Goal: Task Accomplishment & Management: Complete application form

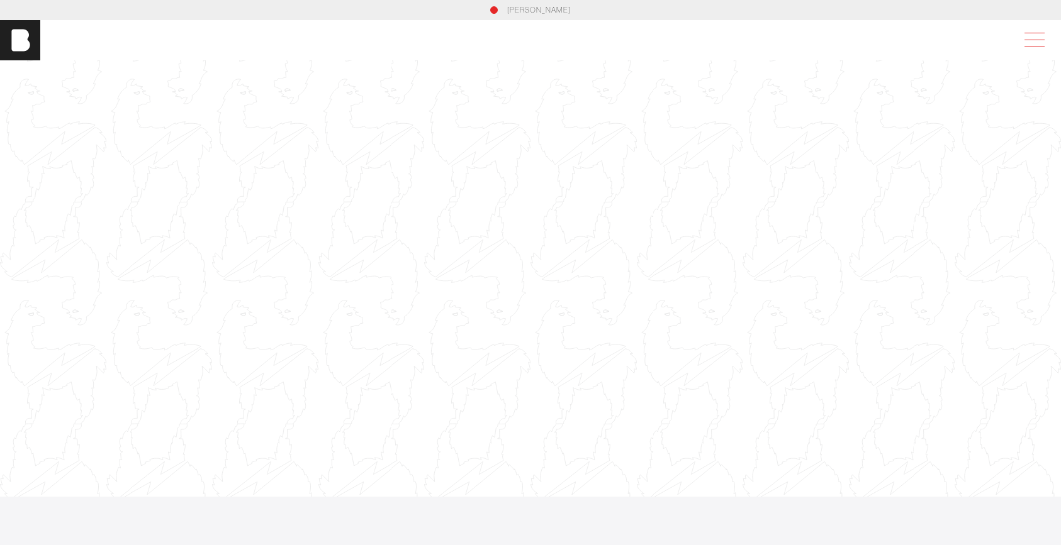
click at [1035, 31] on span at bounding box center [1031, 40] width 29 height 23
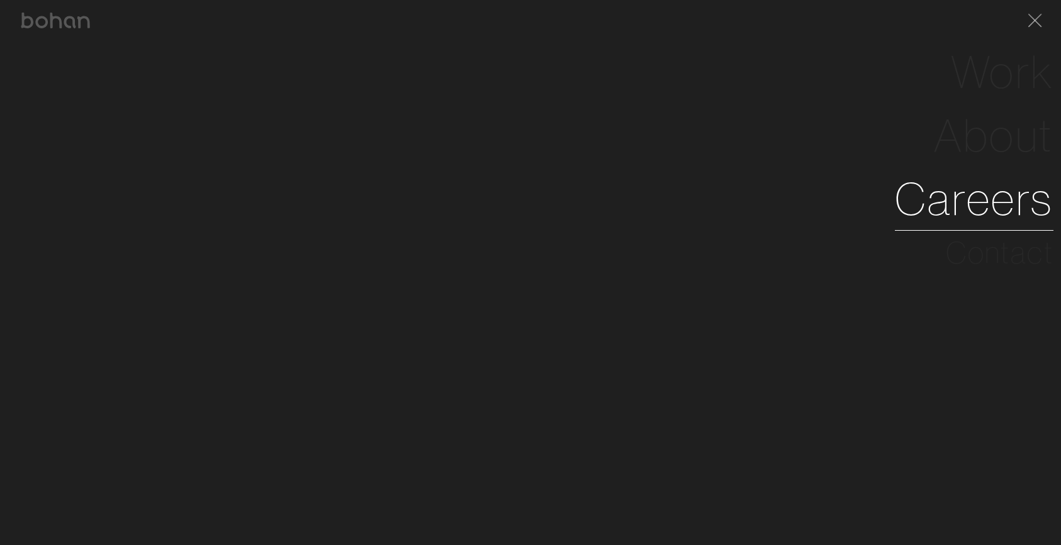
click at [941, 194] on link "Careers" at bounding box center [974, 199] width 159 height 64
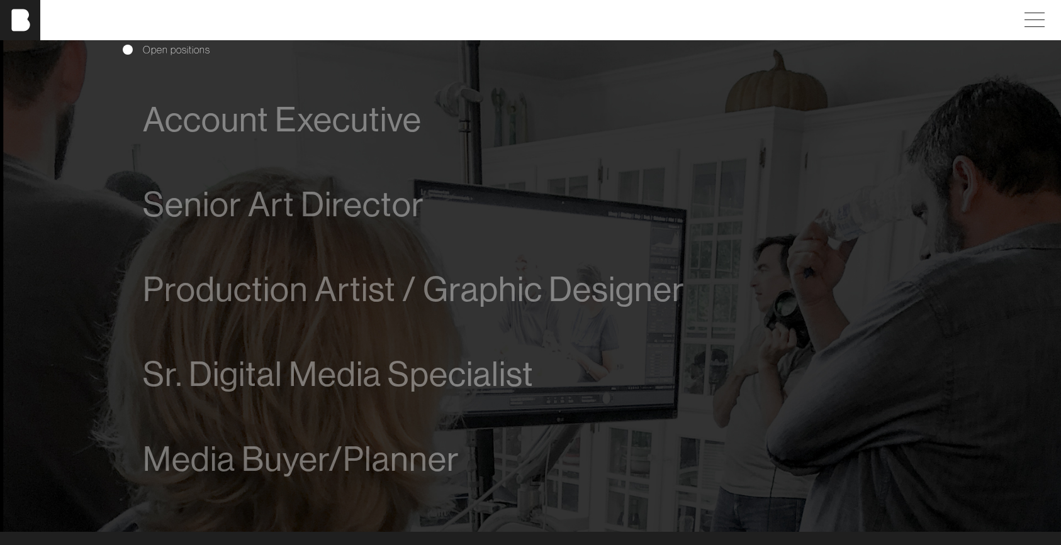
scroll to position [760, 0]
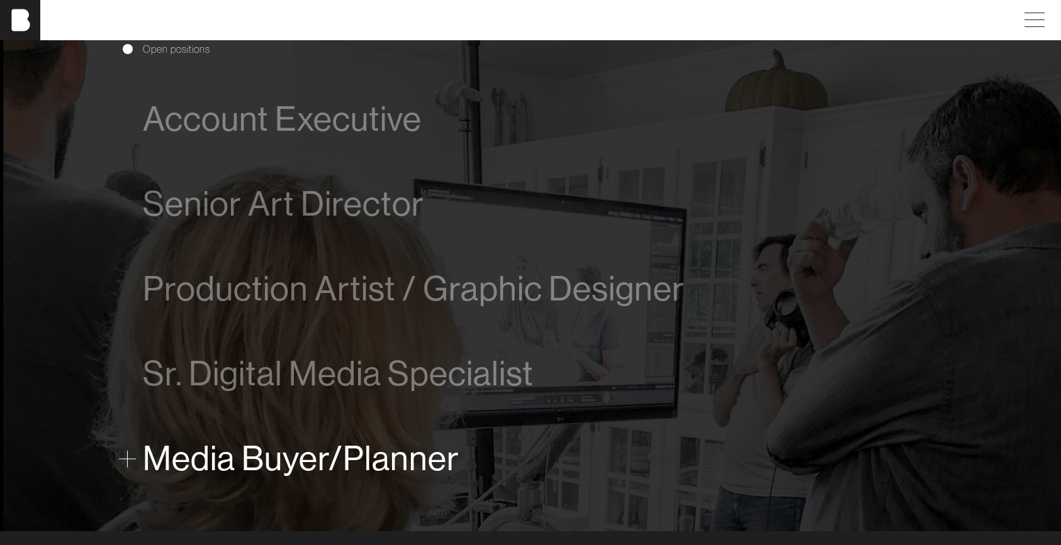
click at [374, 457] on span "Media Buyer/Planner" at bounding box center [301, 459] width 316 height 38
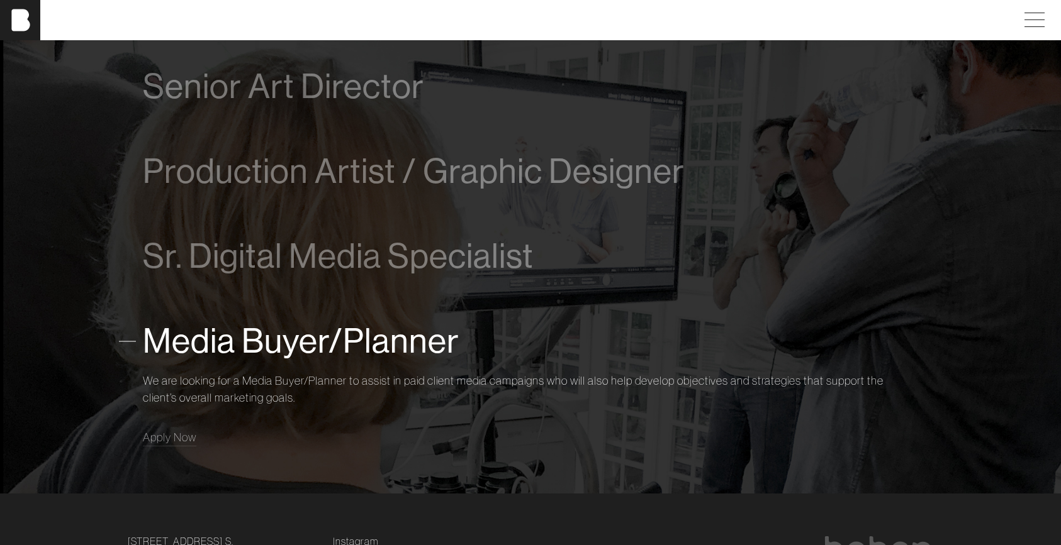
scroll to position [951, 0]
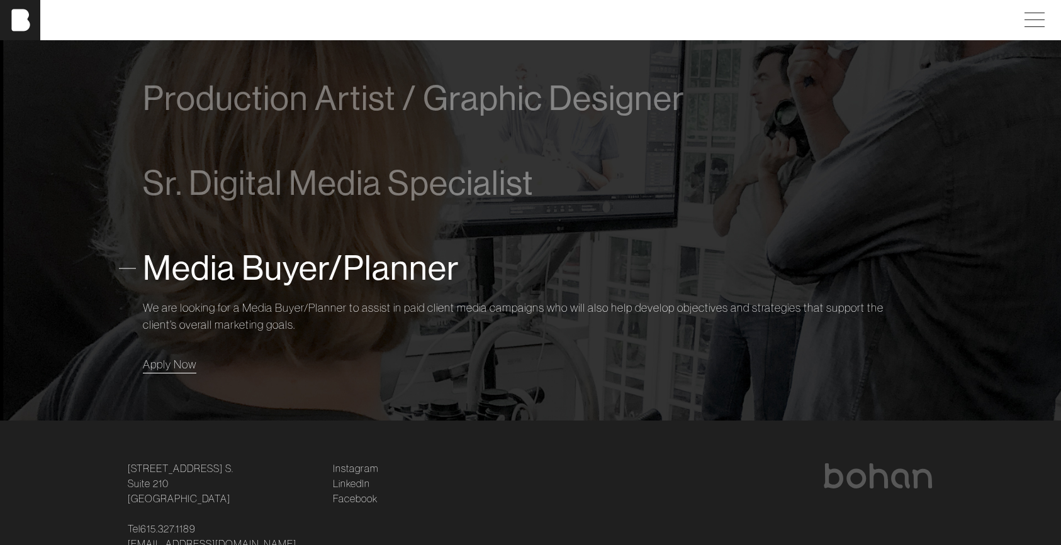
click at [176, 363] on span "Apply Now" at bounding box center [169, 364] width 53 height 14
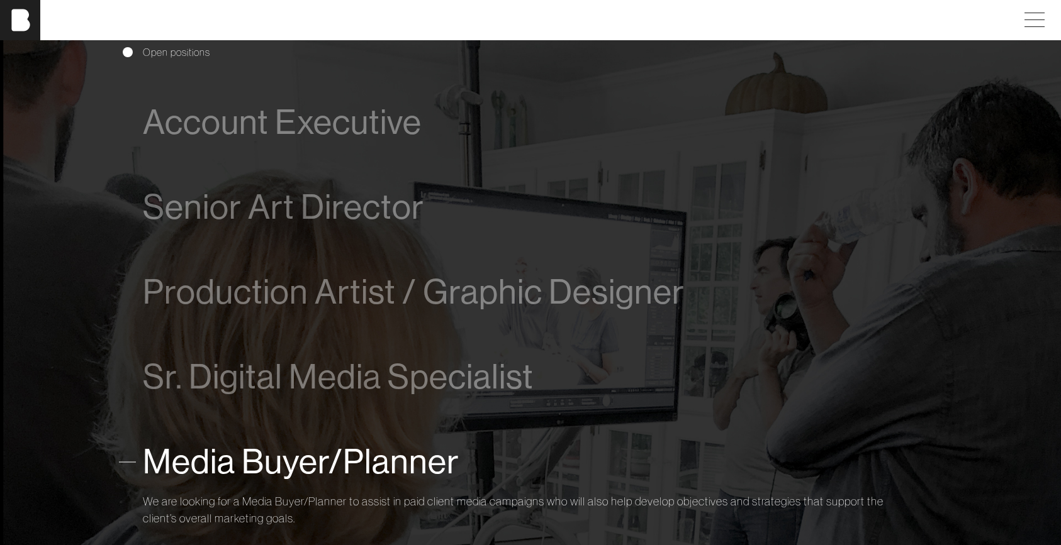
scroll to position [814, 0]
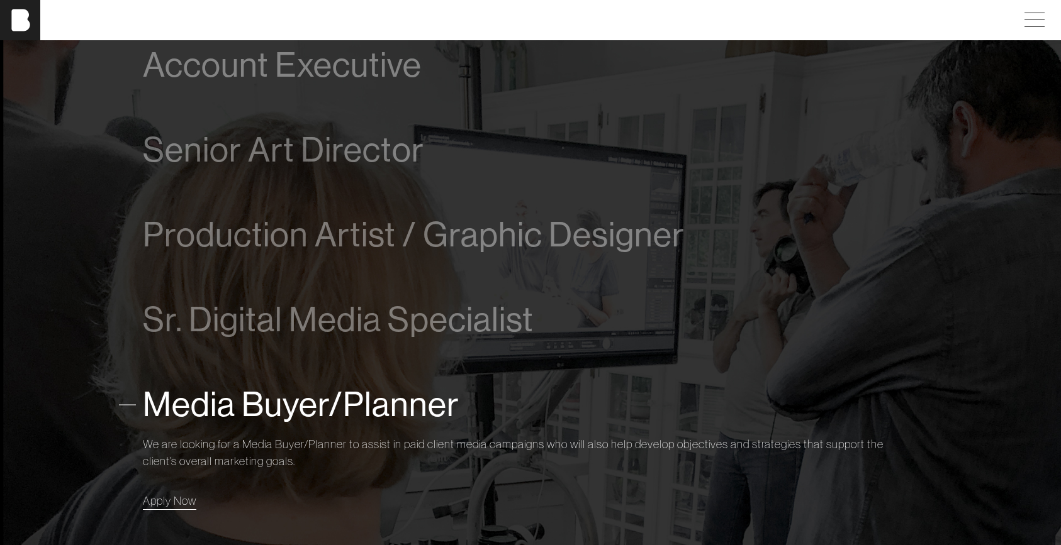
click at [165, 502] on span "Apply Now" at bounding box center [169, 501] width 53 height 14
click at [168, 501] on span "Apply Now" at bounding box center [169, 501] width 53 height 14
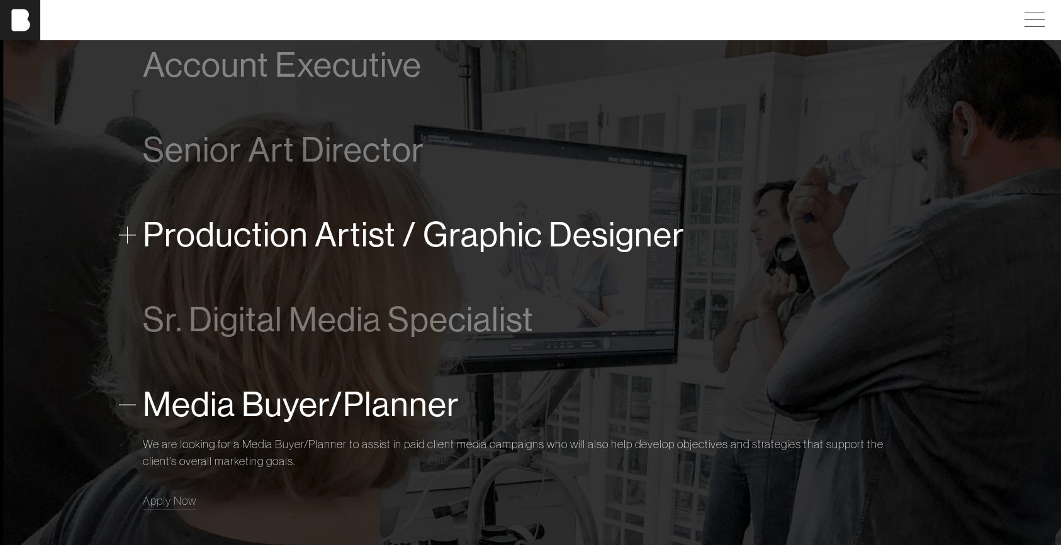
scroll to position [1020, 0]
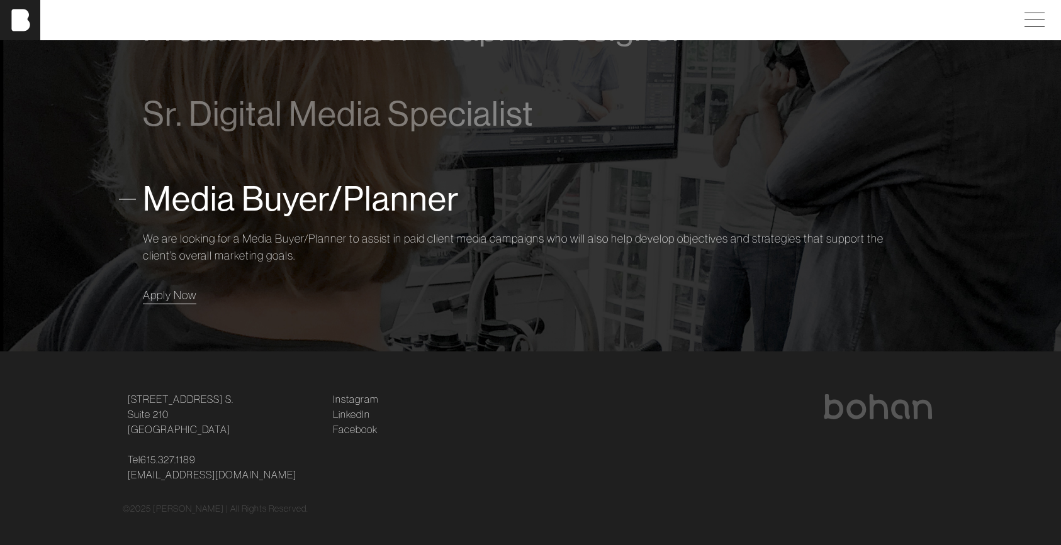
click at [174, 299] on span "Apply Now" at bounding box center [169, 295] width 53 height 14
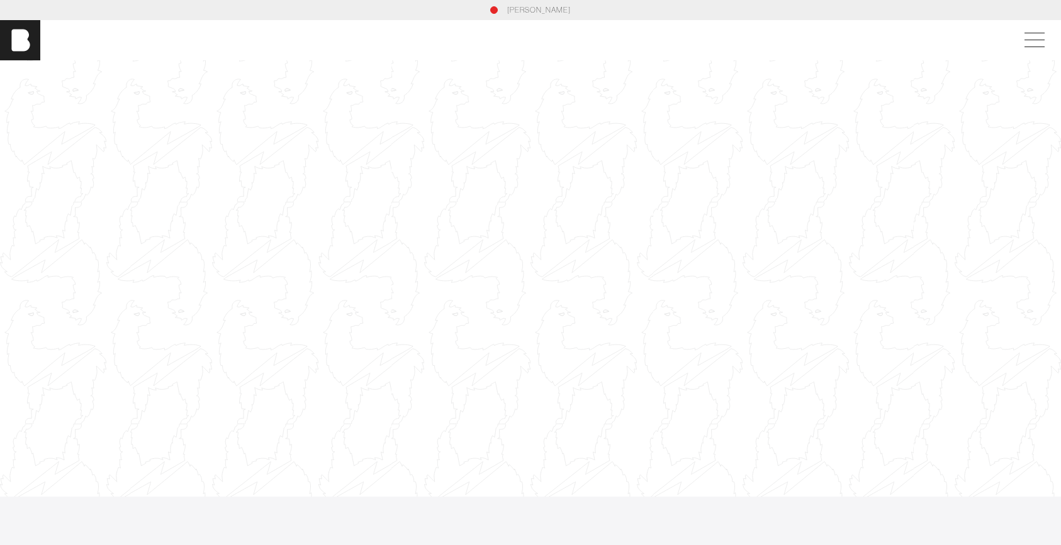
click at [1021, 52] on div "[PERSON_NAME]" at bounding box center [530, 40] width 1061 height 40
click at [1028, 43] on span at bounding box center [1031, 40] width 29 height 23
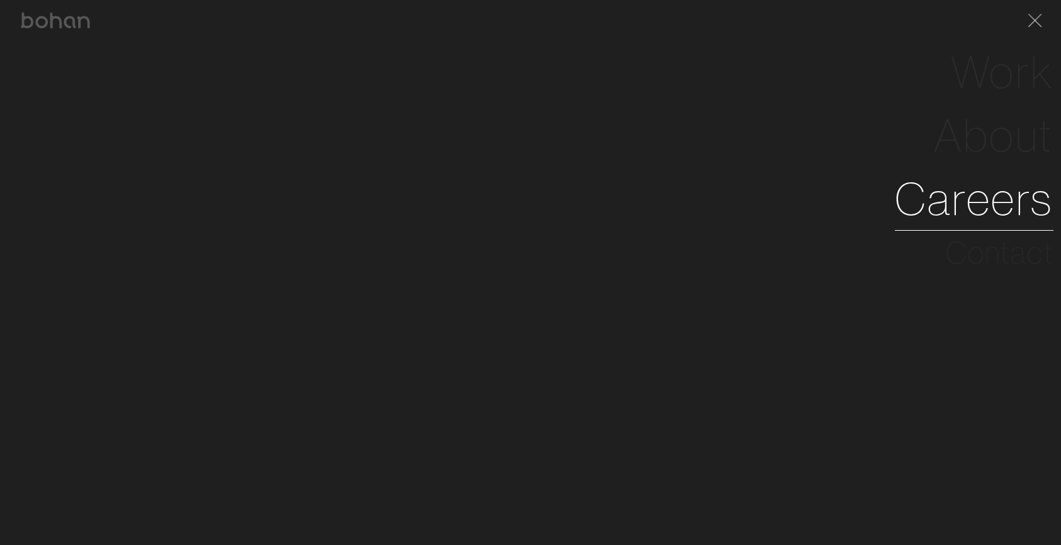
click at [938, 208] on link "Careers" at bounding box center [974, 199] width 159 height 64
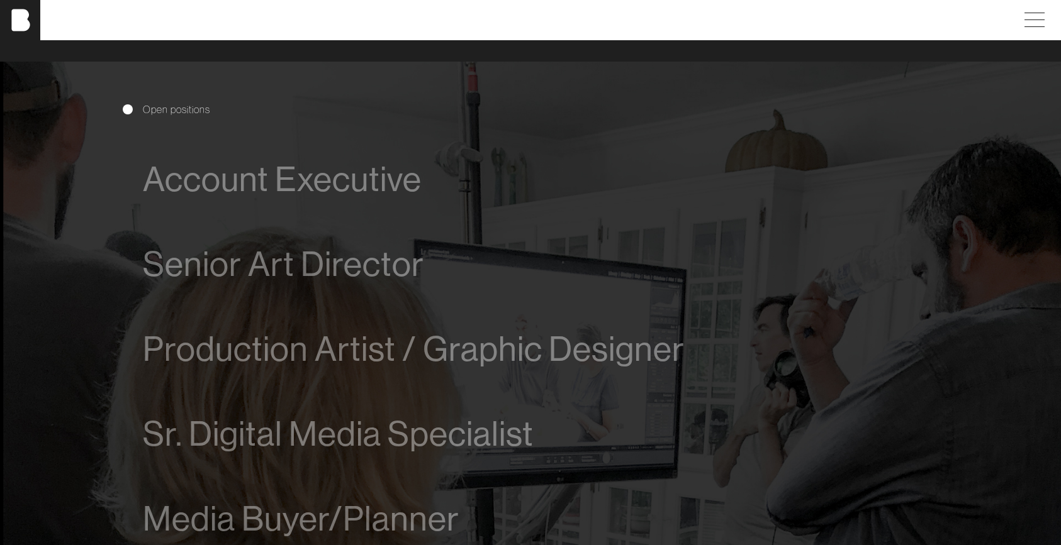
scroll to position [951, 0]
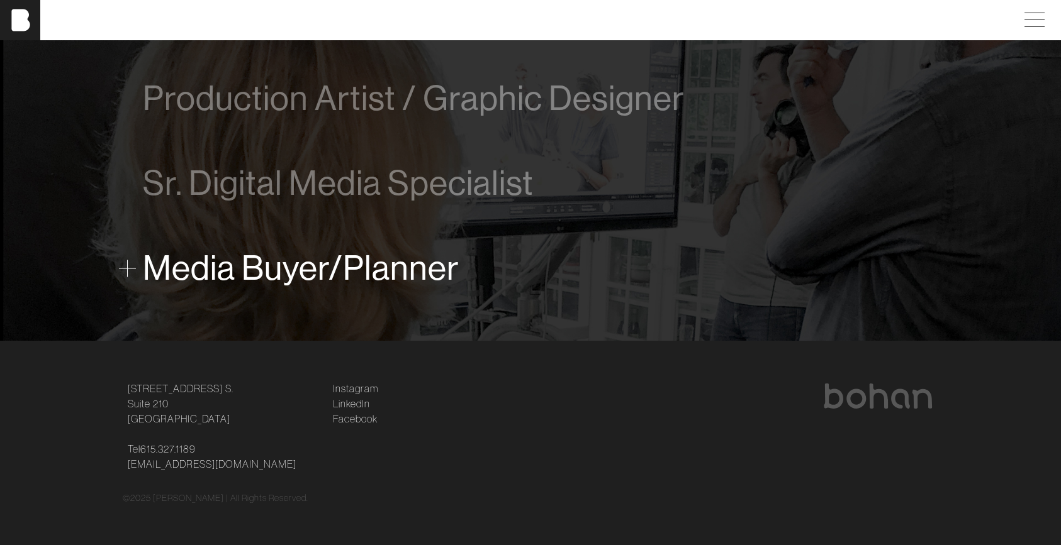
click at [275, 274] on span "Media Buyer/Planner" at bounding box center [301, 268] width 316 height 38
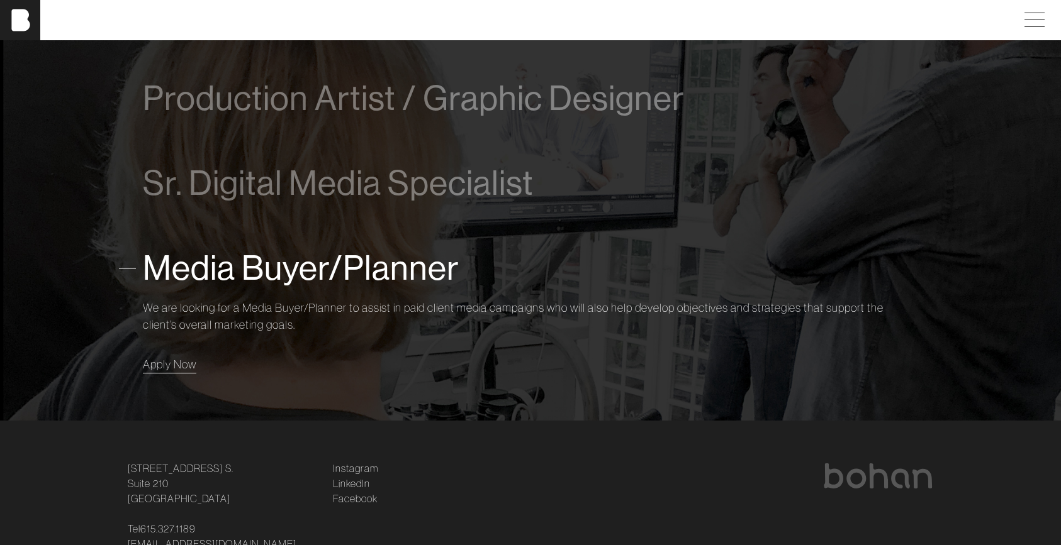
click at [175, 368] on span "Apply Now" at bounding box center [169, 364] width 53 height 14
